Goal: Task Accomplishment & Management: Use online tool/utility

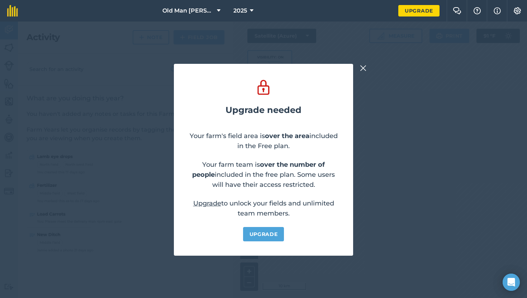
click at [367, 68] on div "Upgrade needed Your farm's field area is over the area included in the Free pla…" at bounding box center [263, 159] width 527 height 276
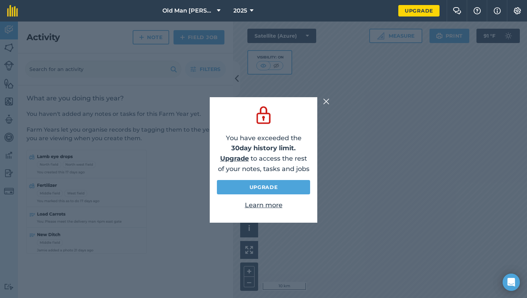
click at [325, 101] on img at bounding box center [326, 101] width 6 height 9
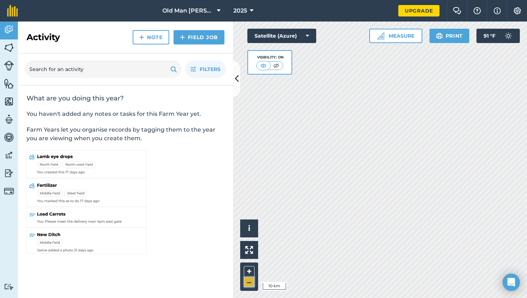
click at [246, 282] on button "–" at bounding box center [249, 282] width 11 height 10
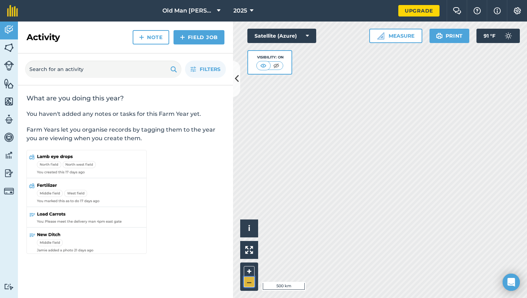
click at [246, 282] on button "–" at bounding box center [249, 282] width 11 height 10
click at [249, 268] on button "+" at bounding box center [249, 271] width 11 height 11
click at [250, 269] on button "+" at bounding box center [249, 271] width 11 height 11
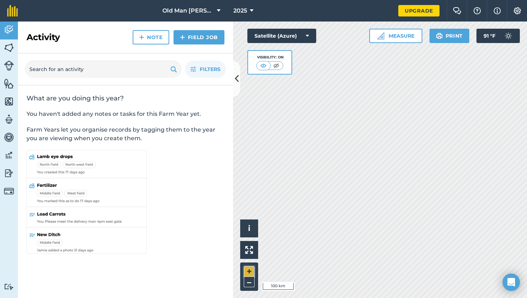
click at [250, 269] on button "+" at bounding box center [249, 271] width 11 height 11
click at [251, 266] on button "+" at bounding box center [249, 271] width 11 height 11
click at [302, 36] on button "Satellite (Azure)" at bounding box center [281, 36] width 69 height 14
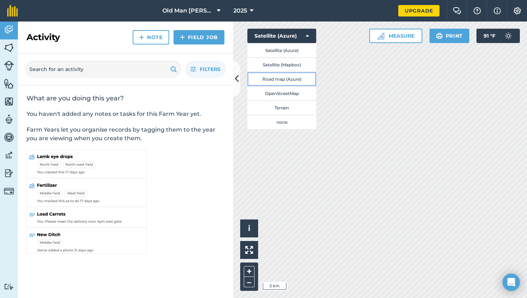
click at [295, 82] on button "Road map (Azure)" at bounding box center [281, 79] width 69 height 14
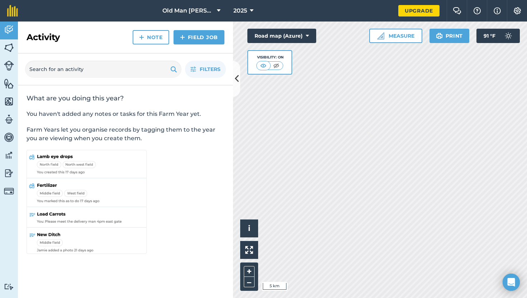
click at [293, 74] on div "Hello i © 2025 TomTom, Microsoft 5 km + – Road map (Azure) Visibility: On Measu…" at bounding box center [380, 159] width 294 height 276
click at [286, 40] on button "Road map (Azure)" at bounding box center [281, 36] width 69 height 14
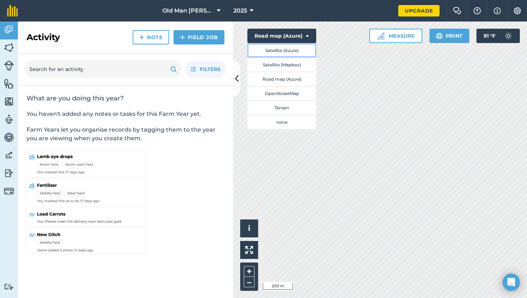
click at [289, 53] on button "Satellite (Azure)" at bounding box center [281, 50] width 69 height 14
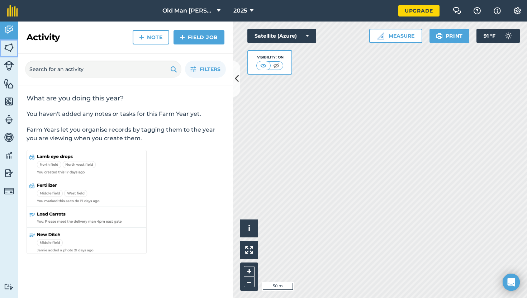
click at [10, 48] on img at bounding box center [9, 47] width 10 height 11
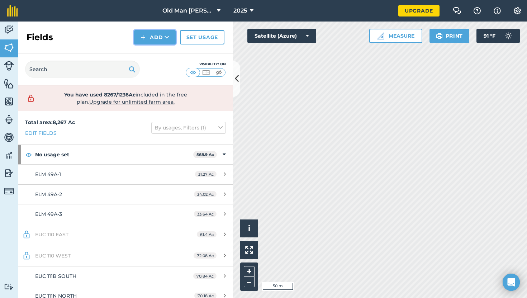
click at [149, 40] on button "Add" at bounding box center [155, 37] width 42 height 14
click at [157, 56] on link "Draw" at bounding box center [154, 53] width 39 height 16
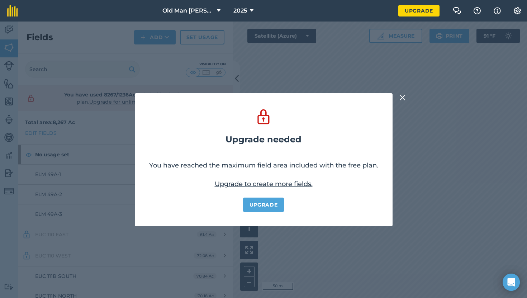
click at [404, 100] on img at bounding box center [402, 97] width 6 height 9
